Goal: Transaction & Acquisition: Subscribe to service/newsletter

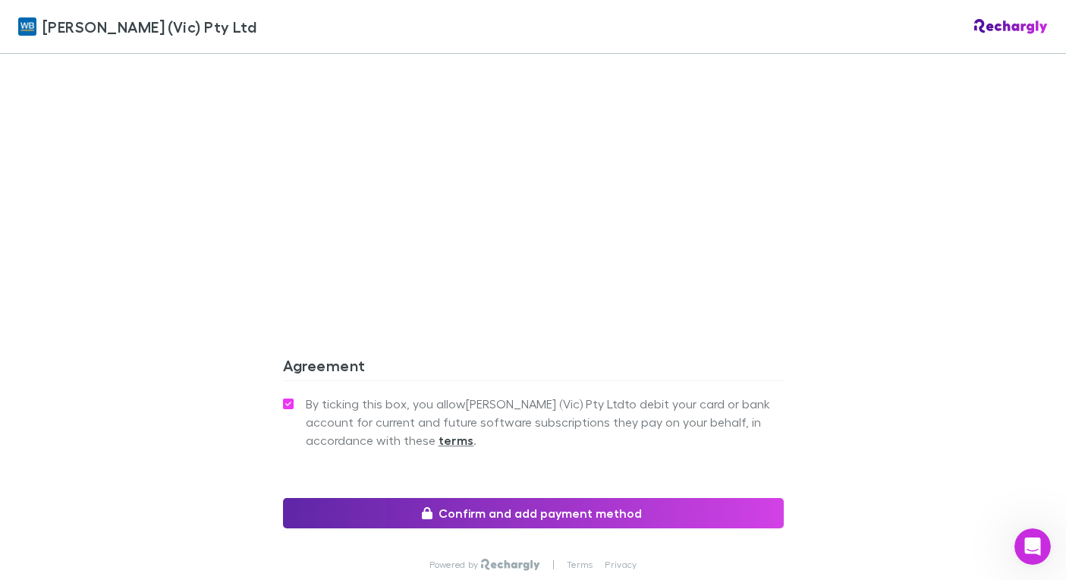
scroll to position [1252, 0]
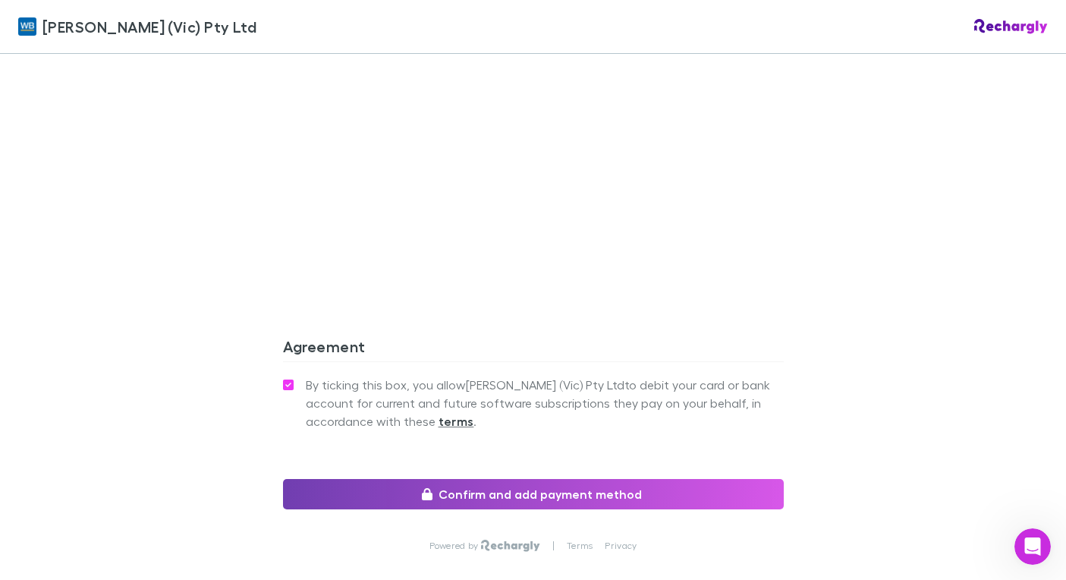
click at [416, 479] on button "Confirm and add payment method" at bounding box center [533, 494] width 501 height 30
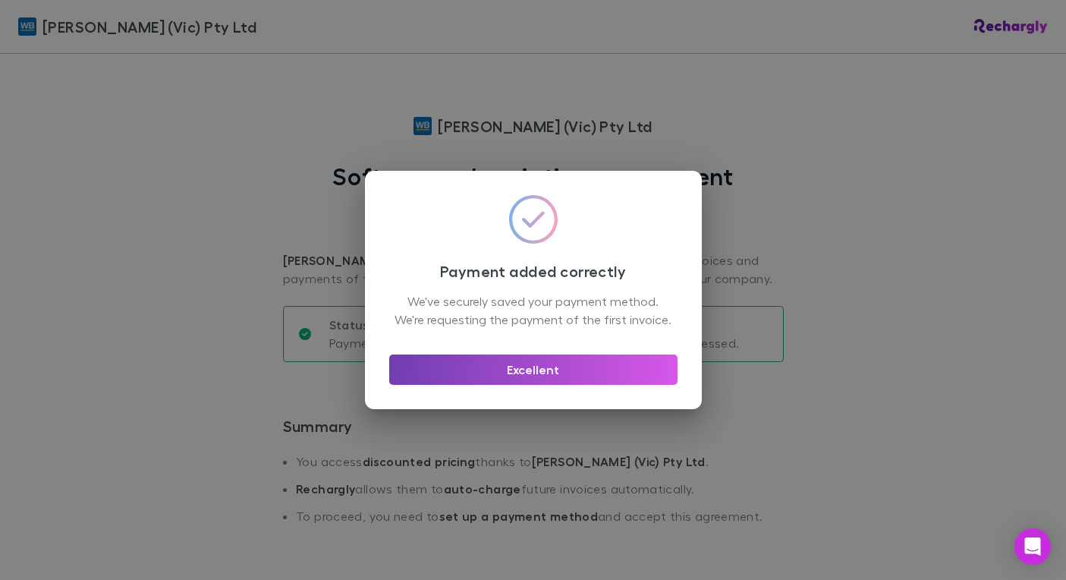
click at [517, 379] on button "Excellent" at bounding box center [533, 369] width 288 height 30
